Goal: Task Accomplishment & Management: Complete application form

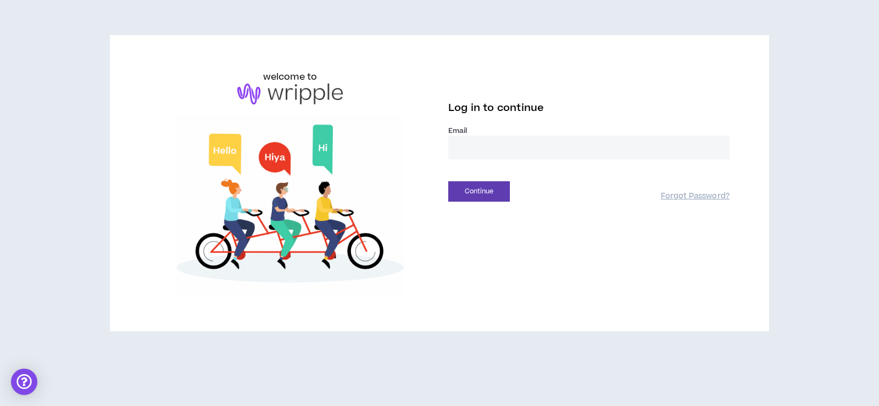
click at [490, 147] on input "email" at bounding box center [588, 148] width 281 height 24
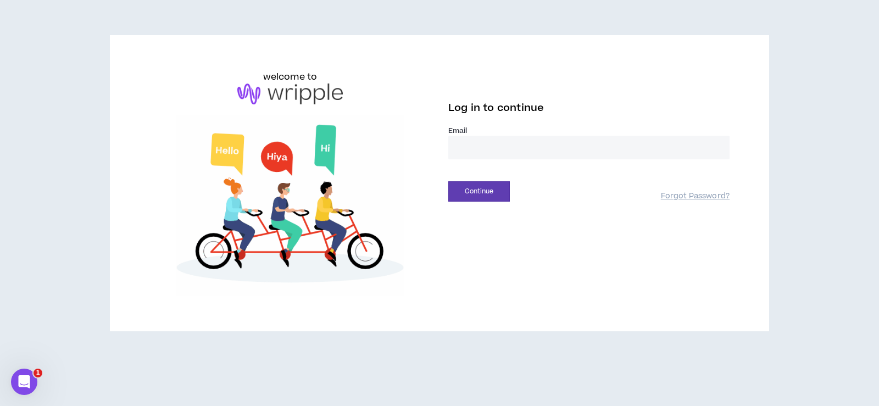
type input "**********"
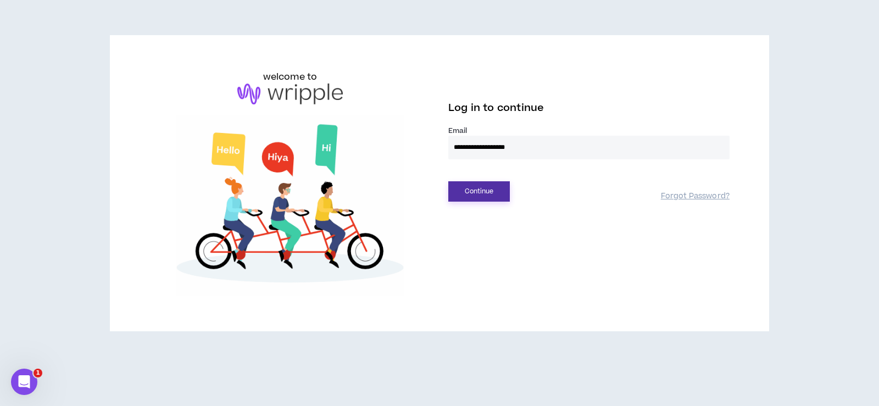
click at [500, 194] on button "Continue" at bounding box center [479, 191] width 62 height 20
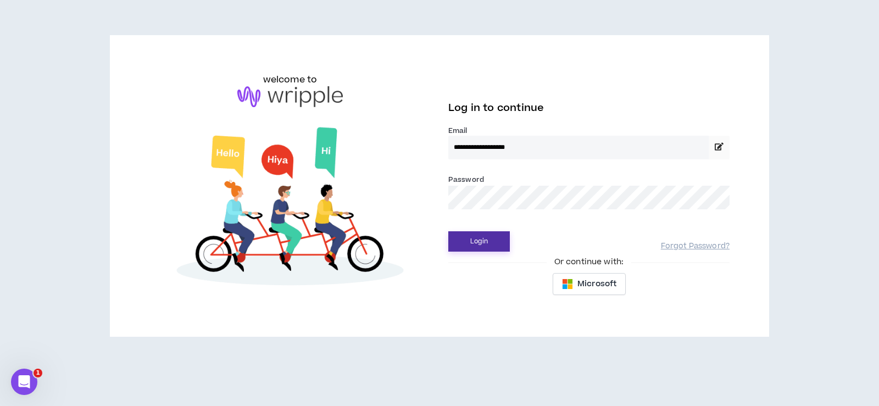
click at [497, 240] on button "Login" at bounding box center [479, 241] width 62 height 20
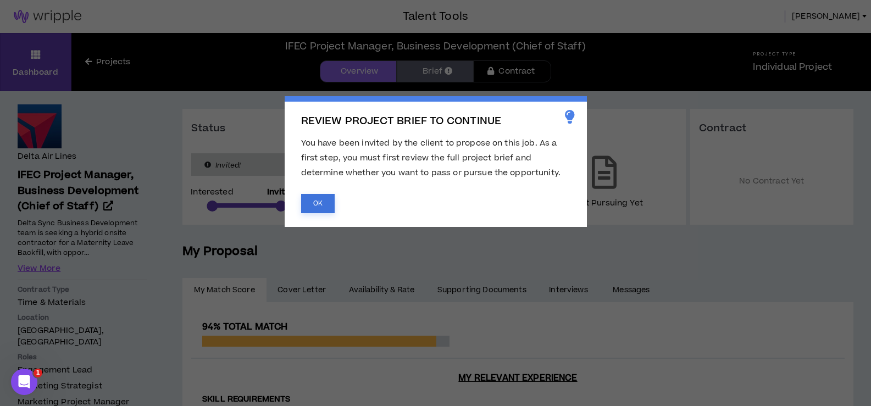
click at [323, 204] on button "OK" at bounding box center [318, 203] width 34 height 19
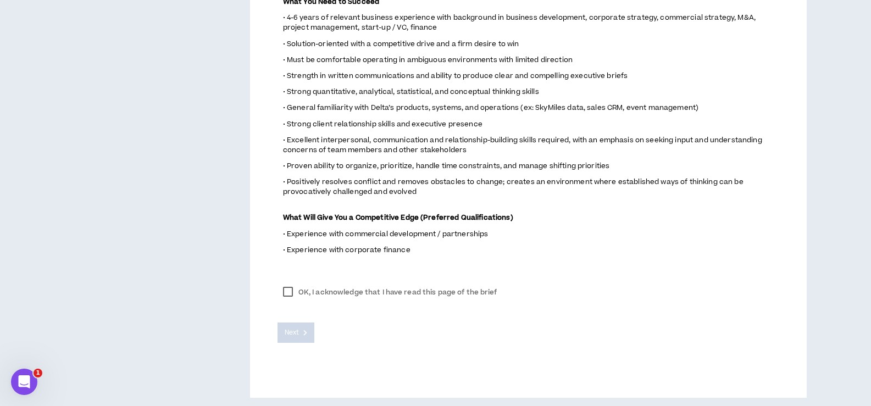
scroll to position [728, 0]
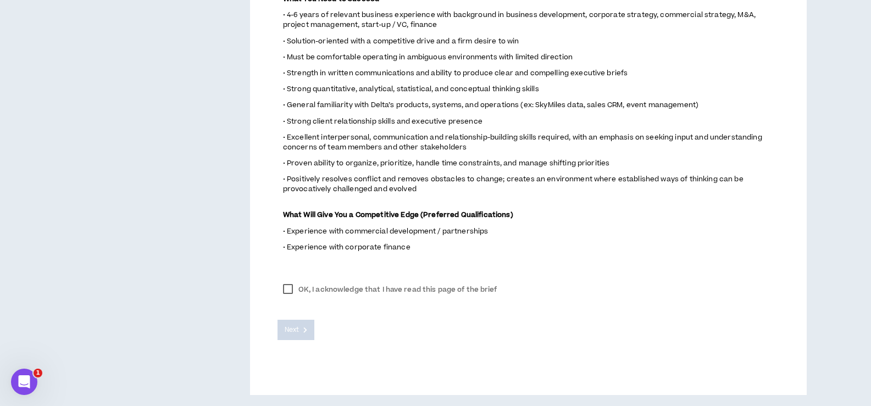
click at [291, 288] on label "OK, I acknowledge that I have read this page of the brief" at bounding box center [390, 289] width 225 height 16
click at [296, 327] on span "Next" at bounding box center [292, 330] width 14 height 10
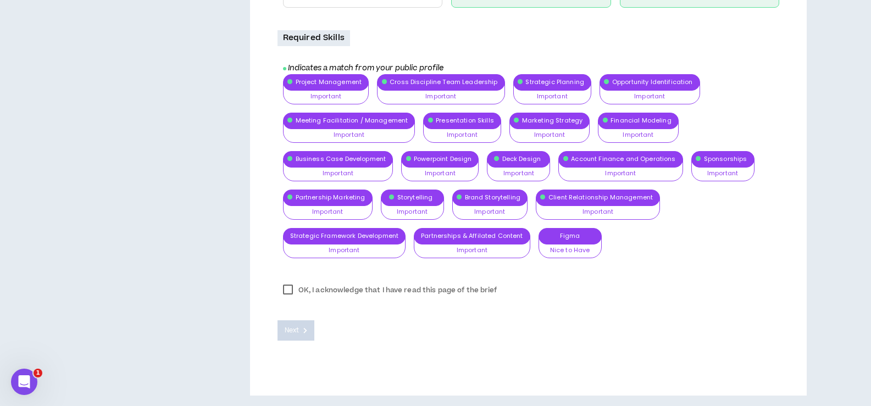
scroll to position [944, 0]
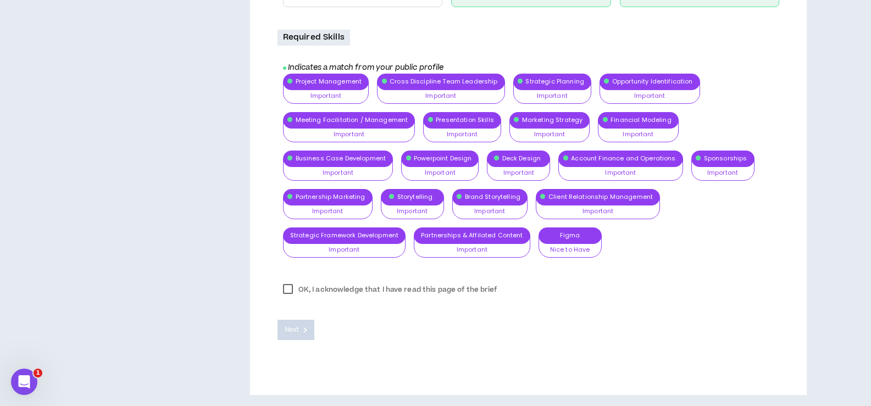
click at [287, 291] on label "OK, I acknowledge that I have read this page of the brief" at bounding box center [390, 289] width 225 height 16
click at [293, 332] on span "Next" at bounding box center [292, 330] width 14 height 10
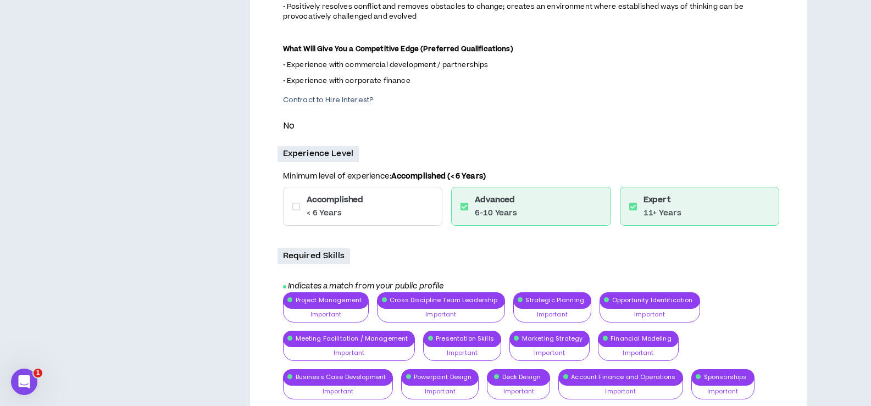
scroll to position [724, 0]
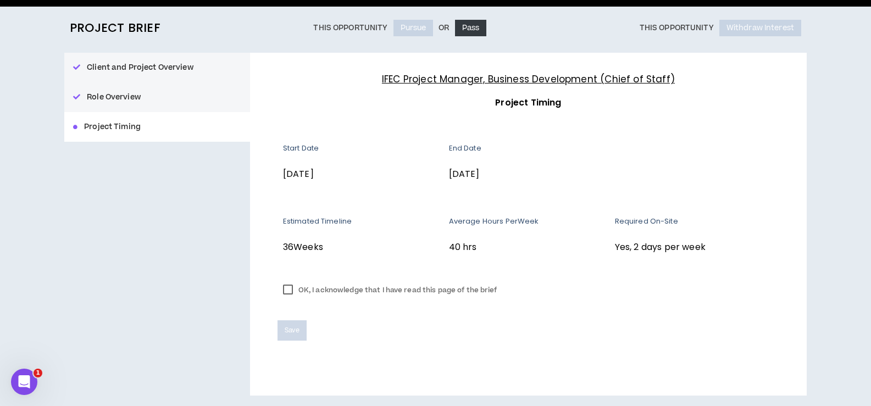
scroll to position [85, 0]
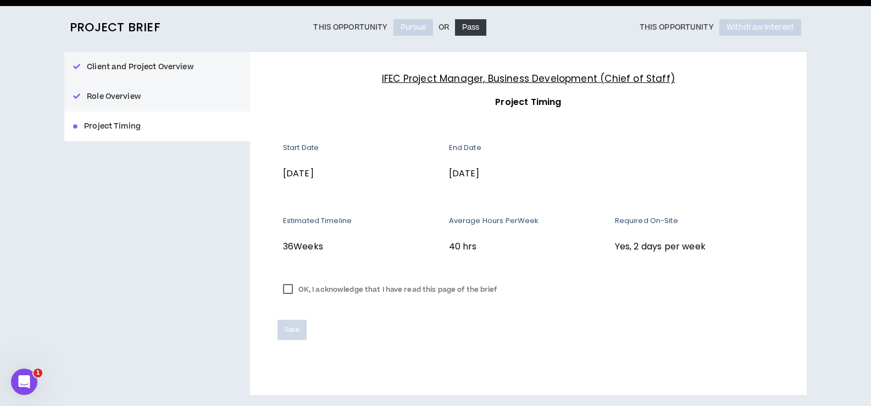
click at [288, 289] on label "OK, I acknowledge that I have read this page of the brief" at bounding box center [390, 289] width 225 height 16
click at [290, 335] on span "Save" at bounding box center [292, 330] width 15 height 10
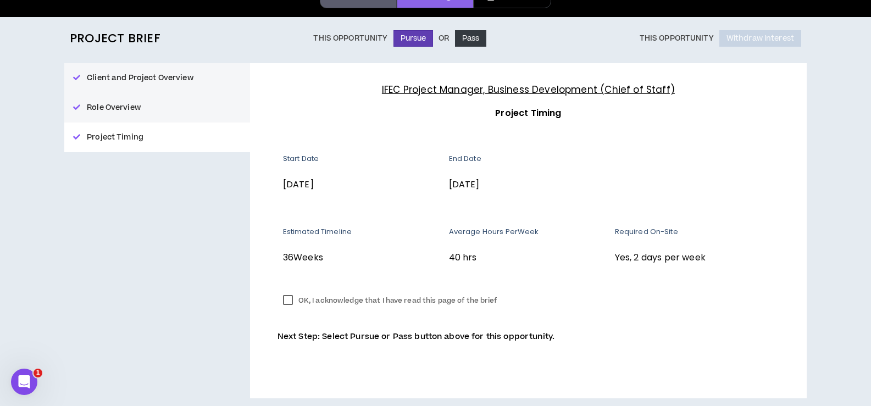
scroll to position [77, 0]
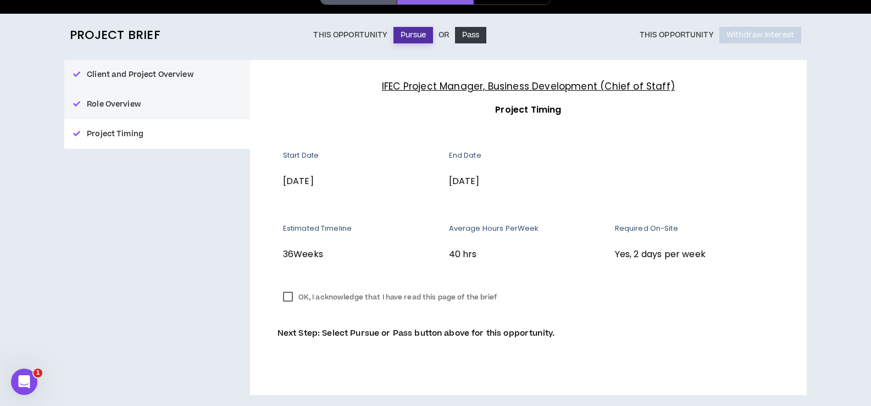
click at [419, 36] on button "Pursue" at bounding box center [413, 35] width 40 height 16
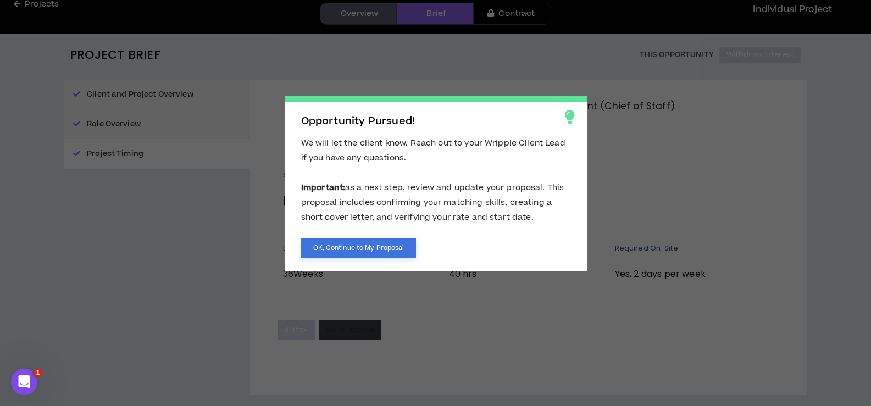
click at [370, 246] on button "OK, Continue to My Proposal" at bounding box center [358, 247] width 115 height 19
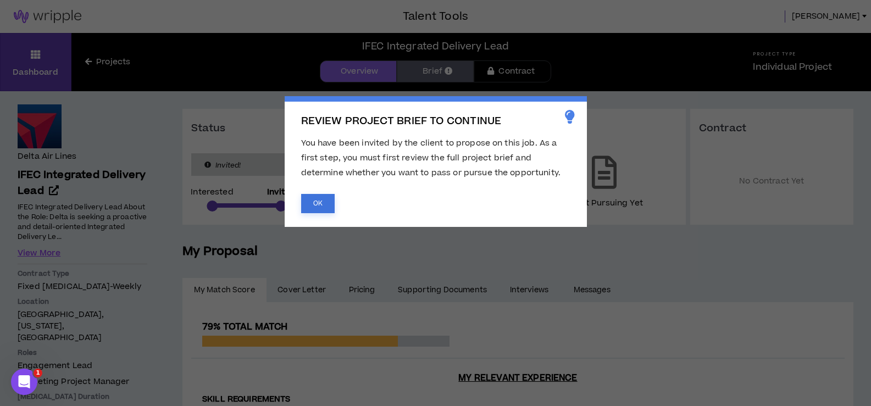
click at [319, 204] on button "OK" at bounding box center [318, 203] width 34 height 19
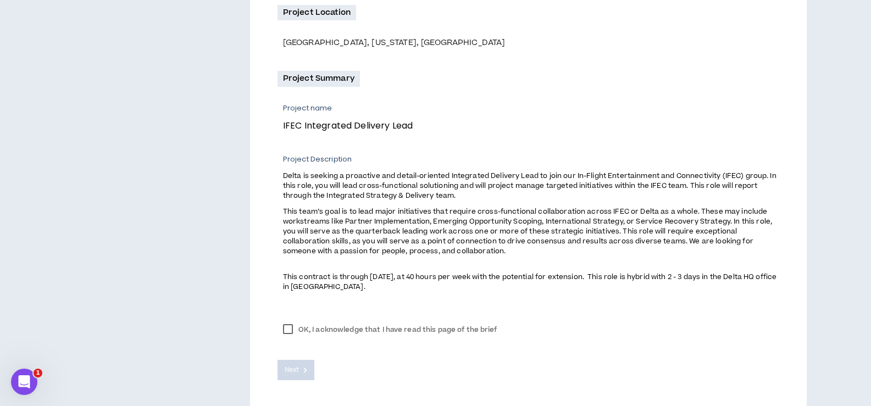
scroll to position [370, 0]
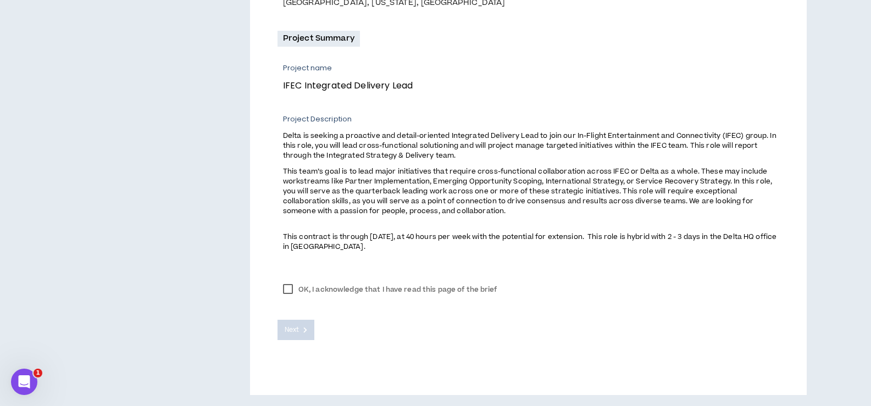
click at [288, 292] on label "OK, I acknowledge that I have read this page of the brief" at bounding box center [390, 289] width 225 height 16
click at [302, 335] on button "Next" at bounding box center [296, 330] width 37 height 20
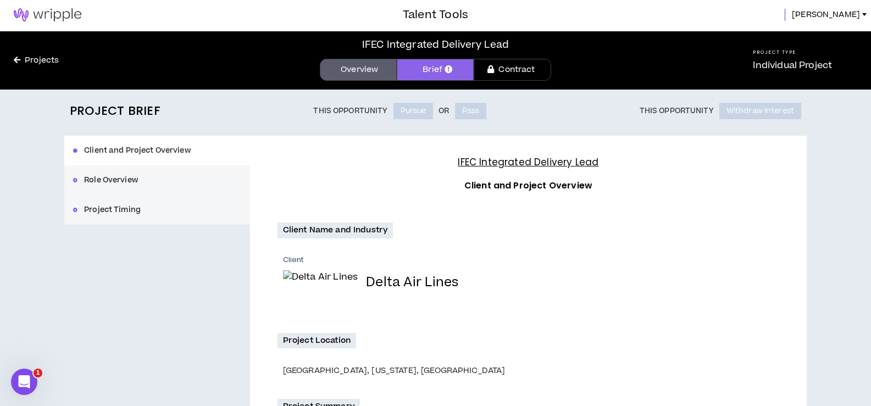
scroll to position [0, 0]
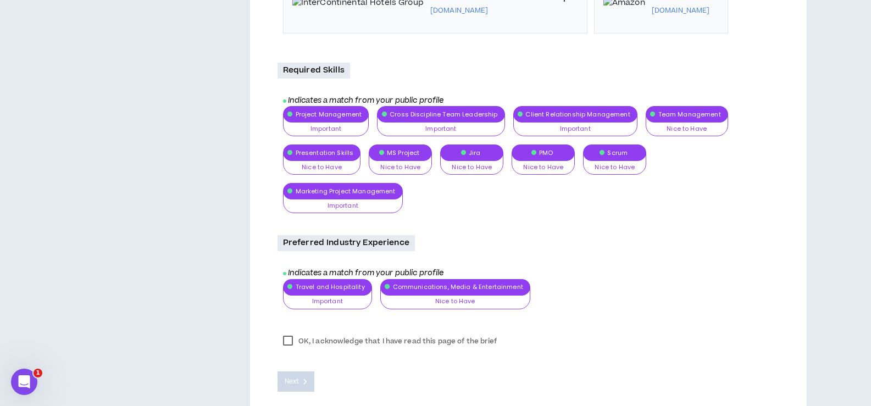
scroll to position [1097, 0]
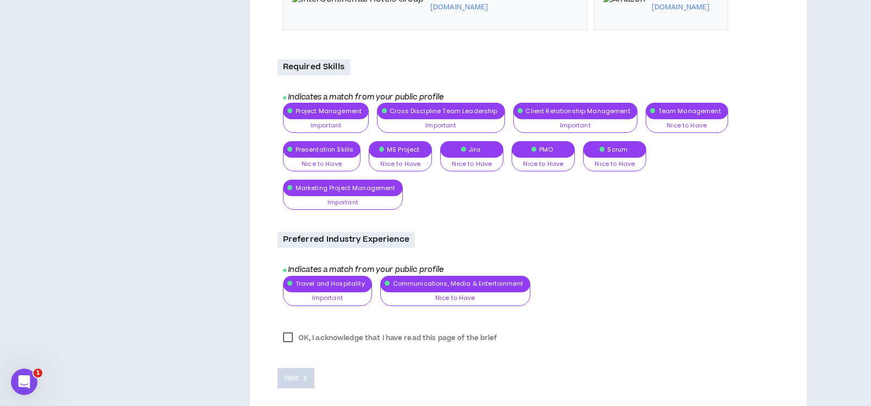
click at [287, 330] on label "OK, I acknowledge that I have read this page of the brief" at bounding box center [390, 338] width 225 height 16
click at [301, 368] on button "Next" at bounding box center [296, 378] width 37 height 20
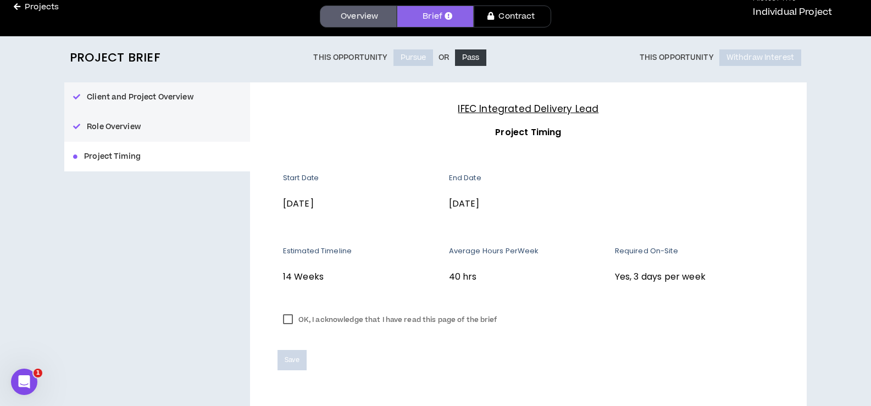
scroll to position [85, 0]
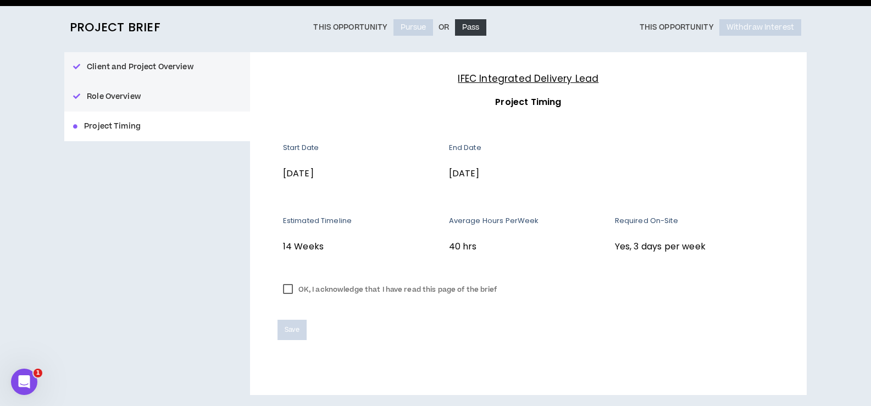
click at [288, 291] on label "OK, I acknowledge that I have read this page of the brief" at bounding box center [390, 289] width 225 height 16
click at [291, 331] on span "Save" at bounding box center [292, 330] width 15 height 10
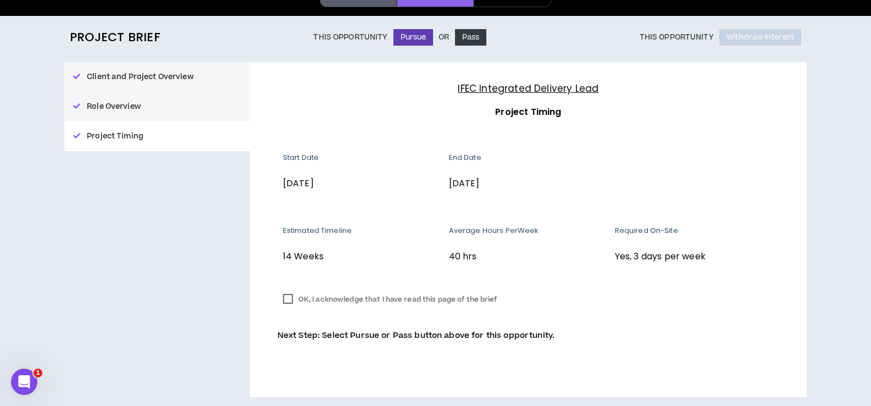
scroll to position [77, 0]
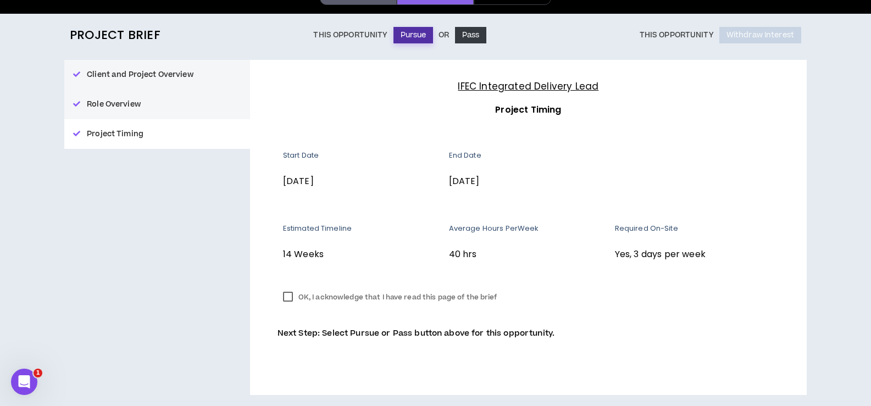
click at [415, 36] on button "Pursue" at bounding box center [413, 35] width 40 height 16
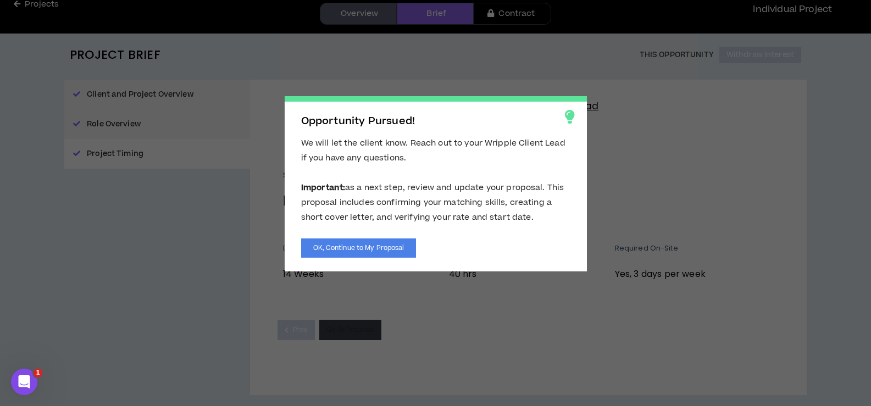
scroll to position [58, 0]
click at [348, 250] on button "OK, Continue to My Proposal" at bounding box center [358, 247] width 115 height 19
